Goal: Navigation & Orientation: Find specific page/section

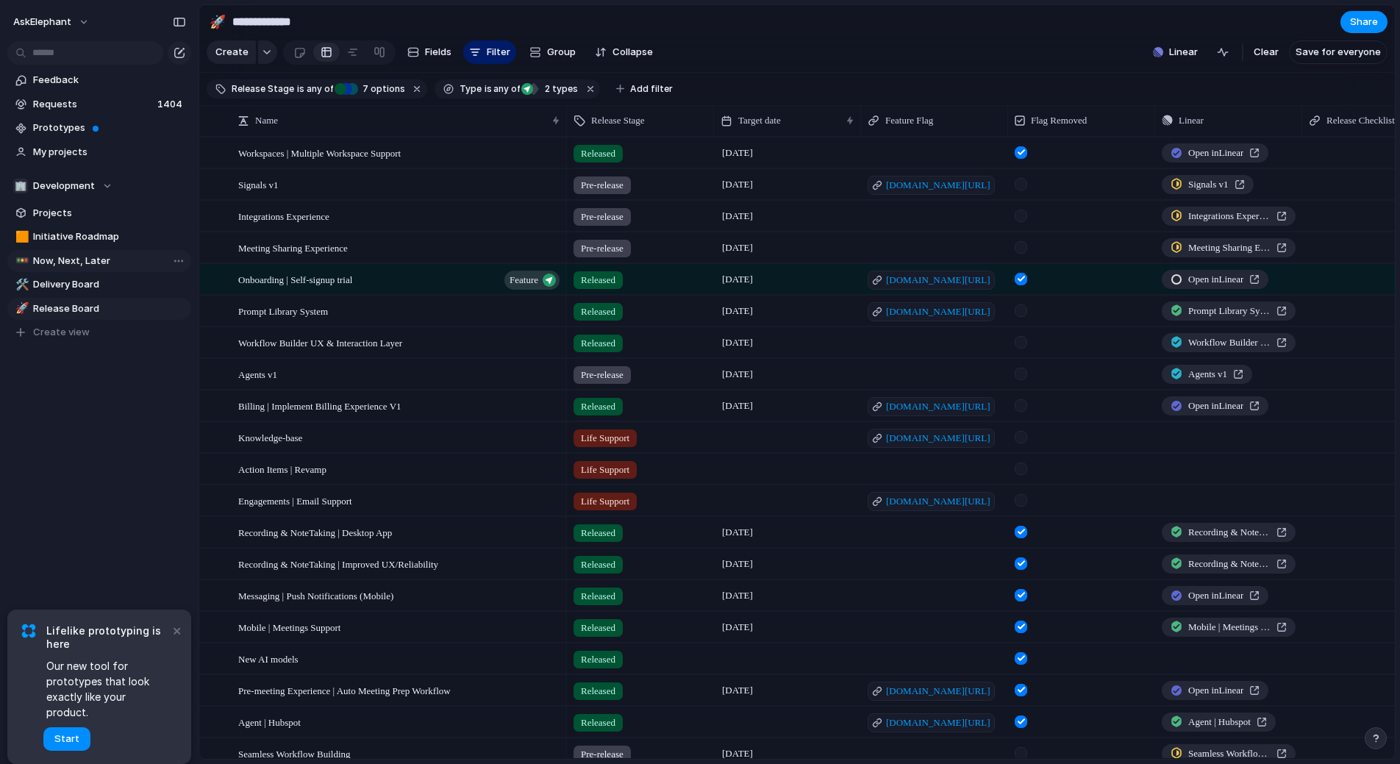
click at [87, 257] on span "Now, Next, Later" at bounding box center [109, 261] width 153 height 15
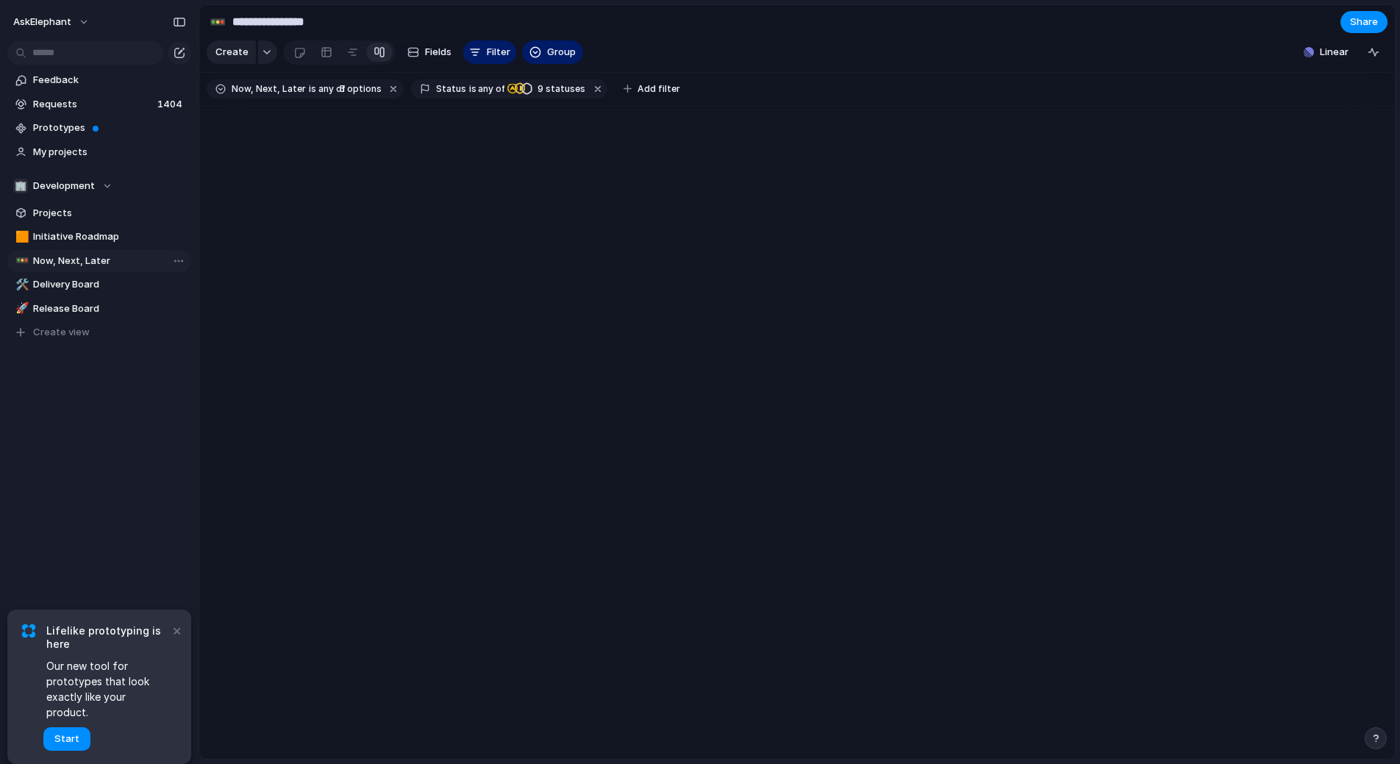
type input "**********"
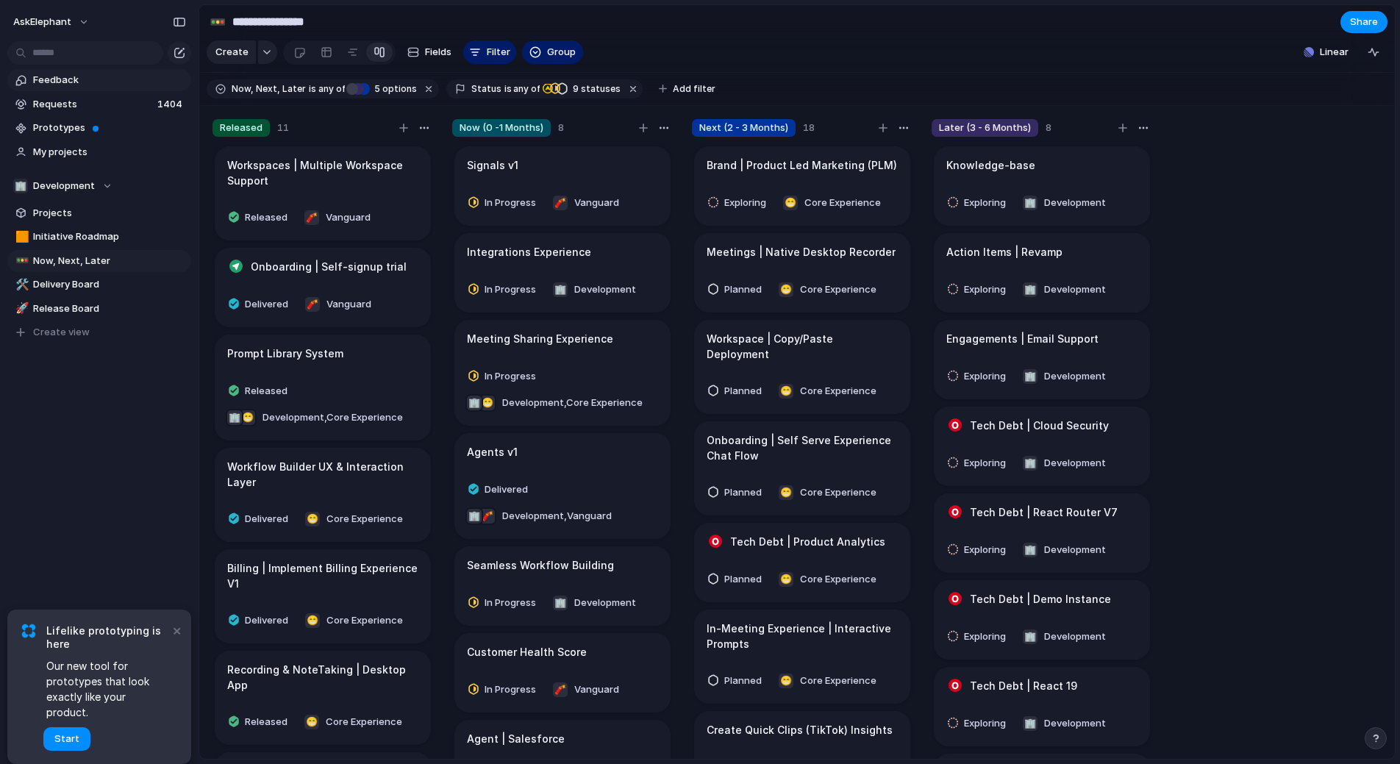
click at [94, 84] on span "Feedback" at bounding box center [109, 80] width 153 height 15
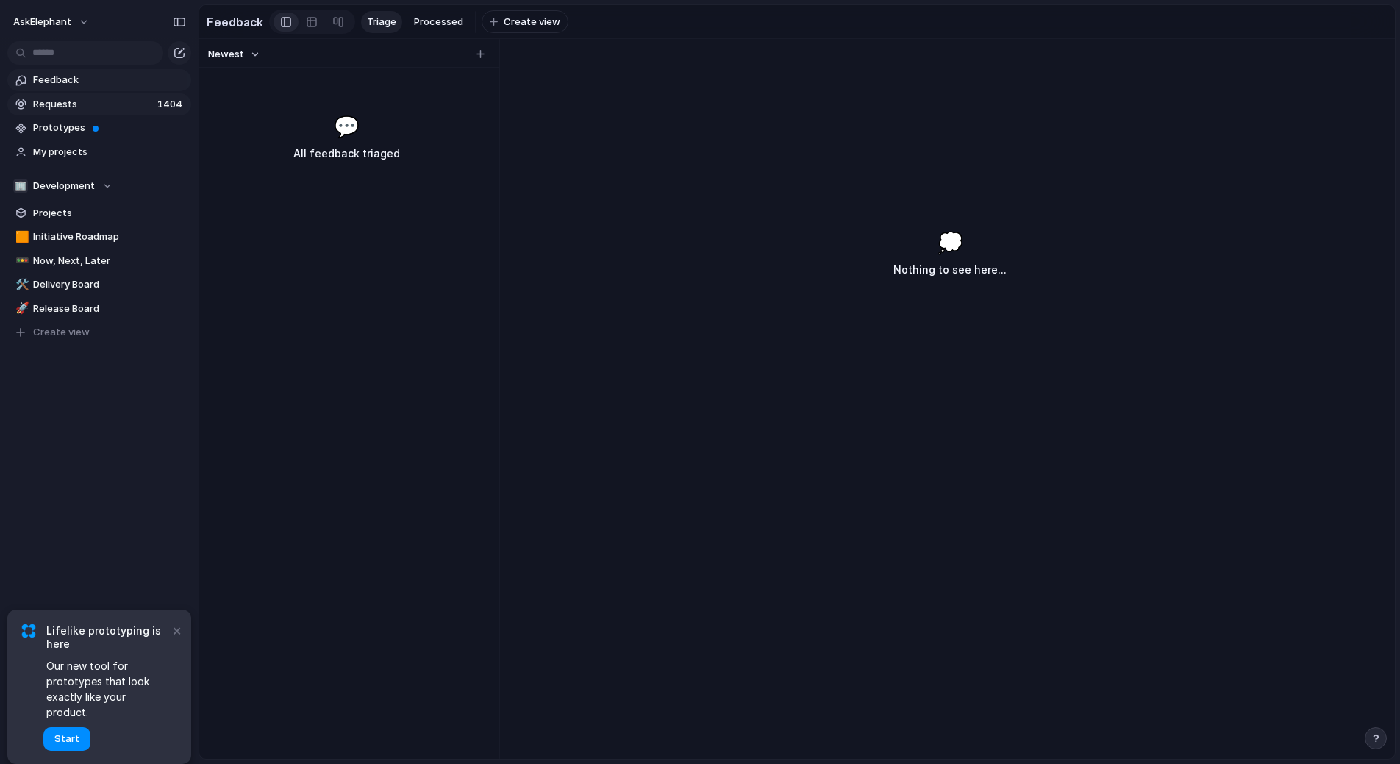
click at [101, 102] on span "Requests" at bounding box center [93, 104] width 120 height 15
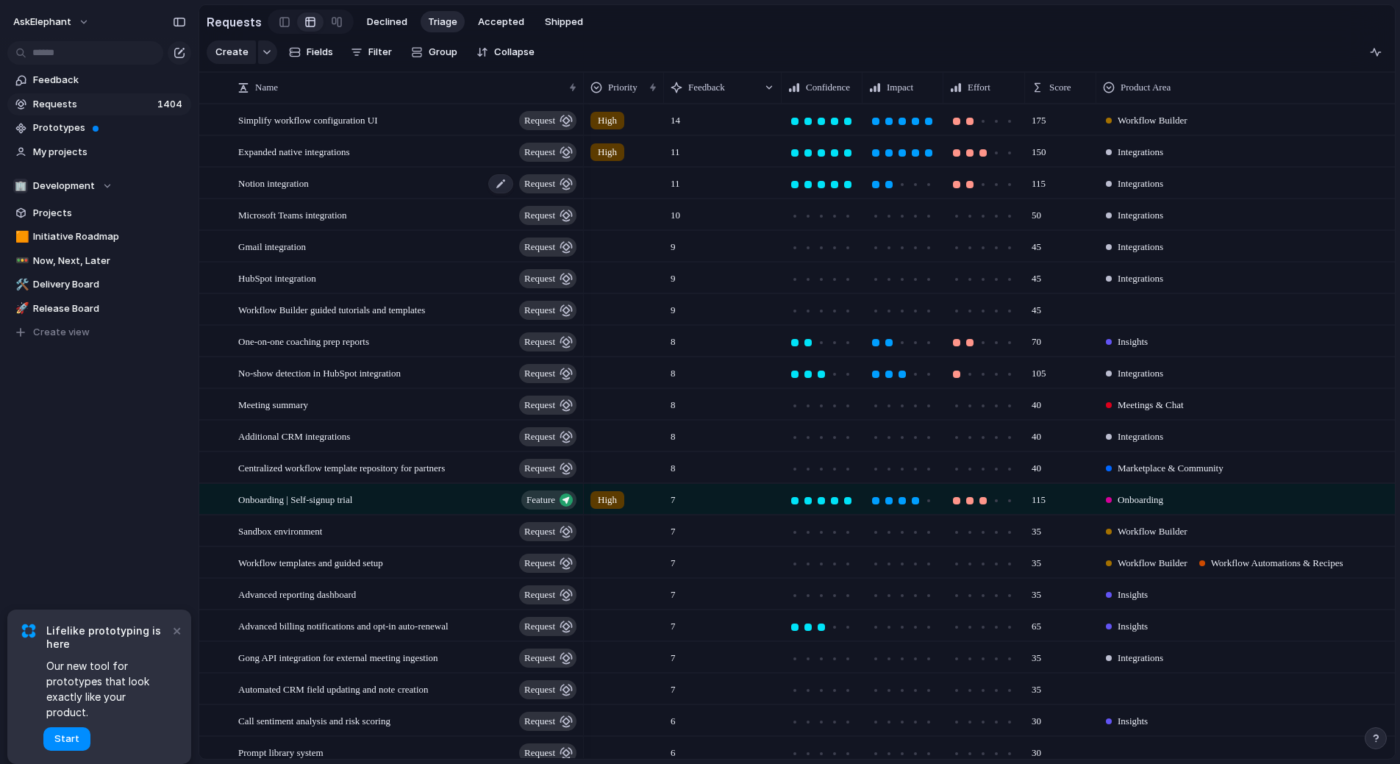
click at [302, 187] on span "Notion integration" at bounding box center [273, 182] width 71 height 17
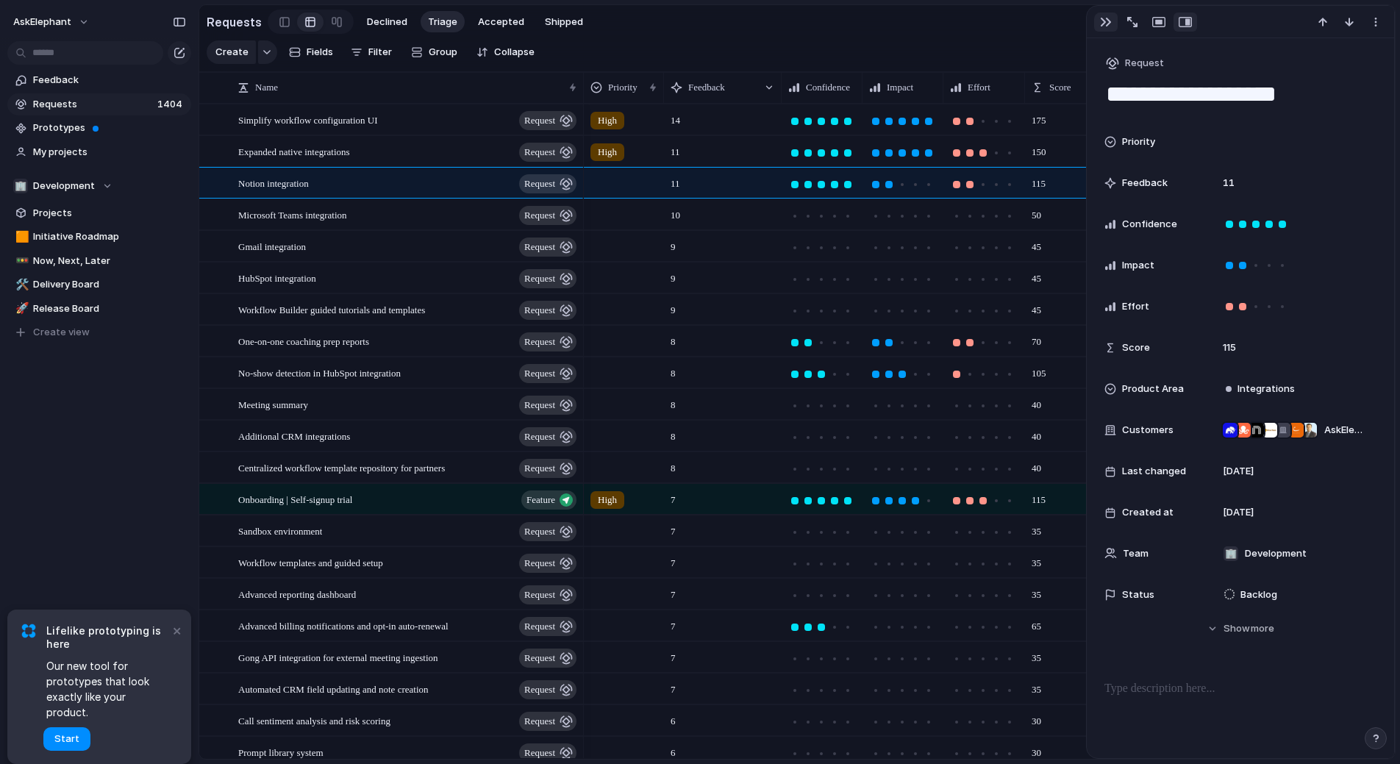
click at [1099, 22] on button "button" at bounding box center [1106, 21] width 24 height 19
